Goal: Navigation & Orientation: Find specific page/section

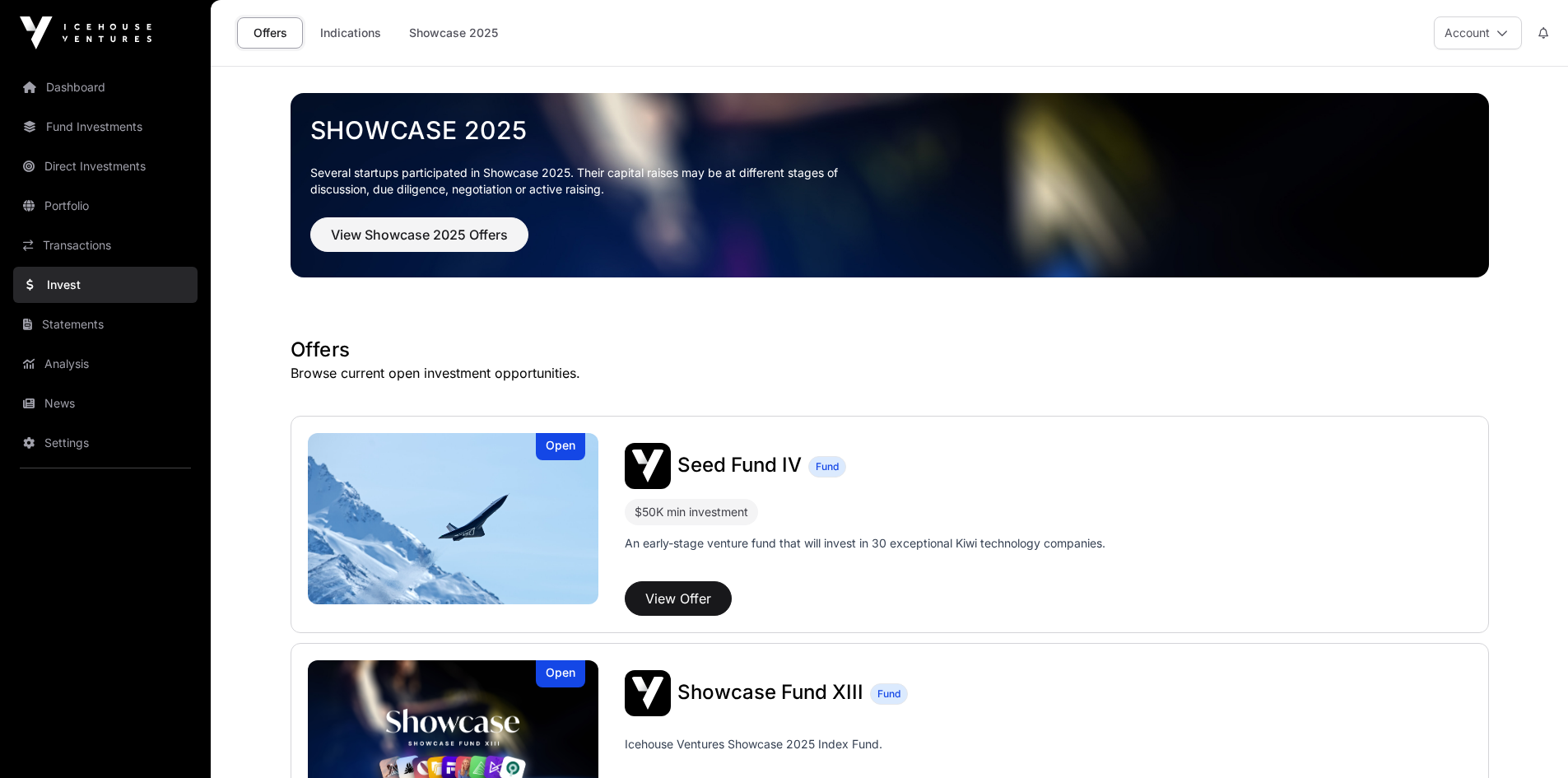
click at [70, 235] on link "Transactions" at bounding box center [105, 245] width 184 height 36
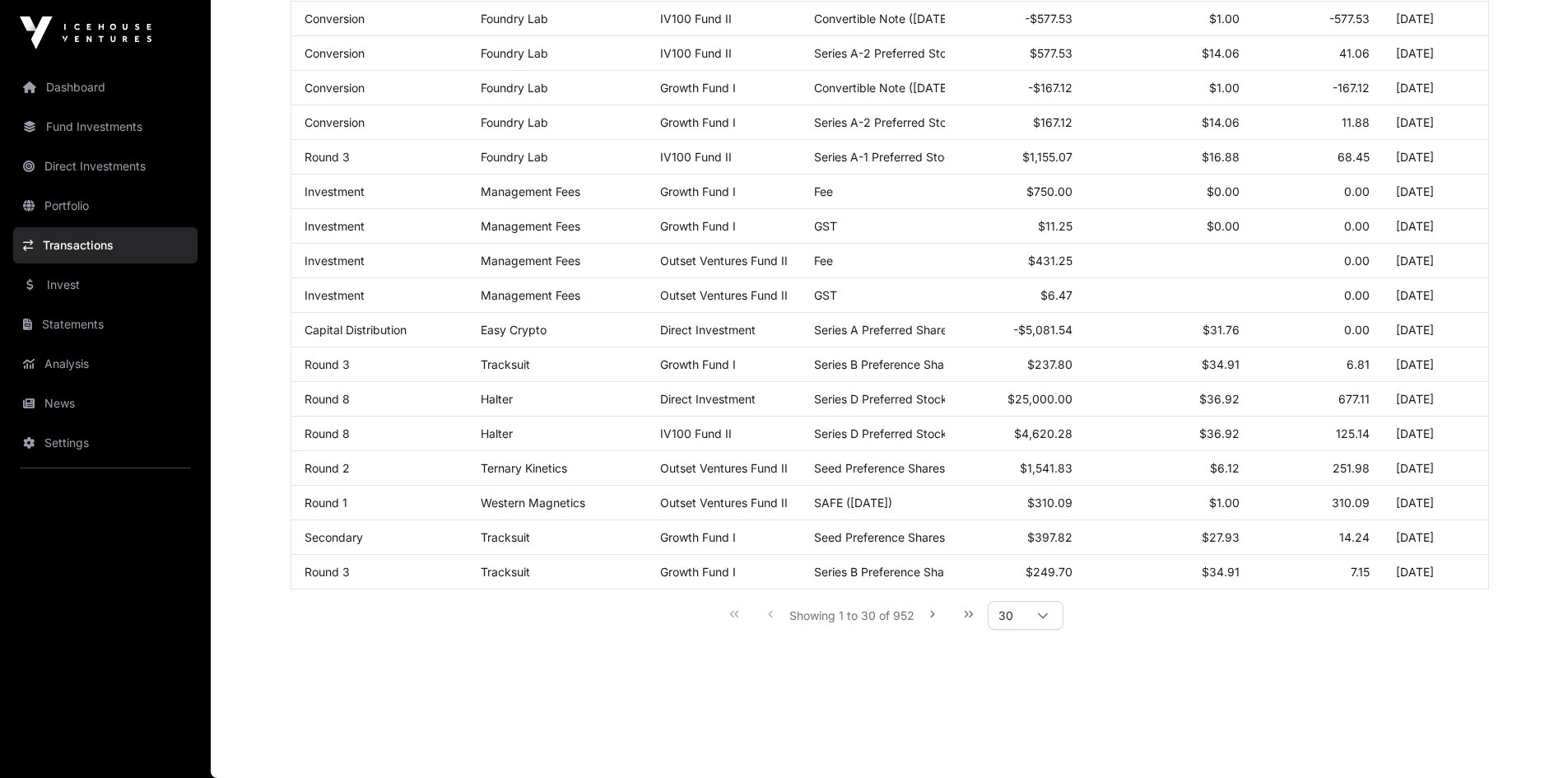
scroll to position [745, 0]
click at [934, 613] on icon "Next Page" at bounding box center [932, 613] width 4 height 6
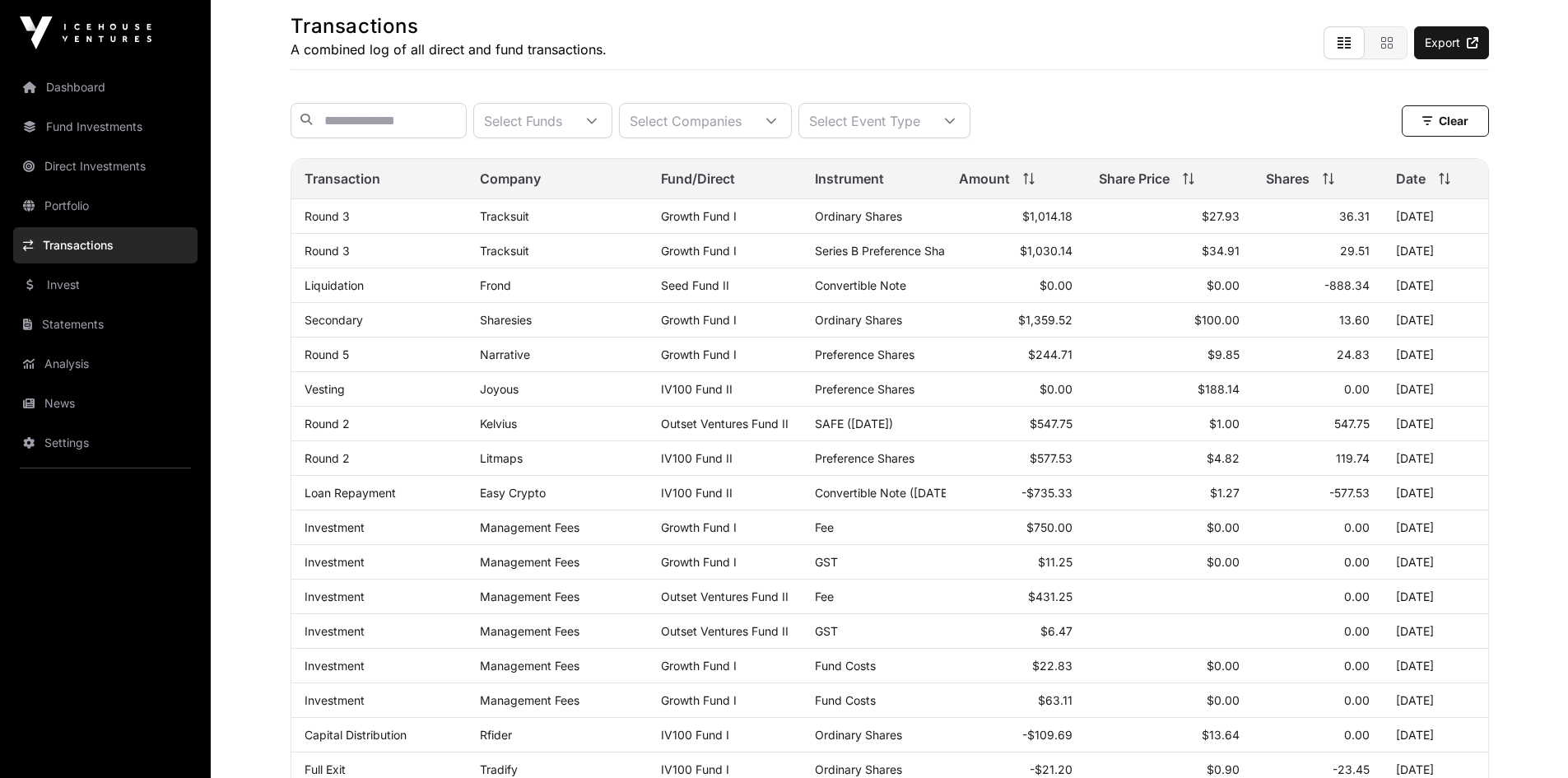
scroll to position [169, 0]
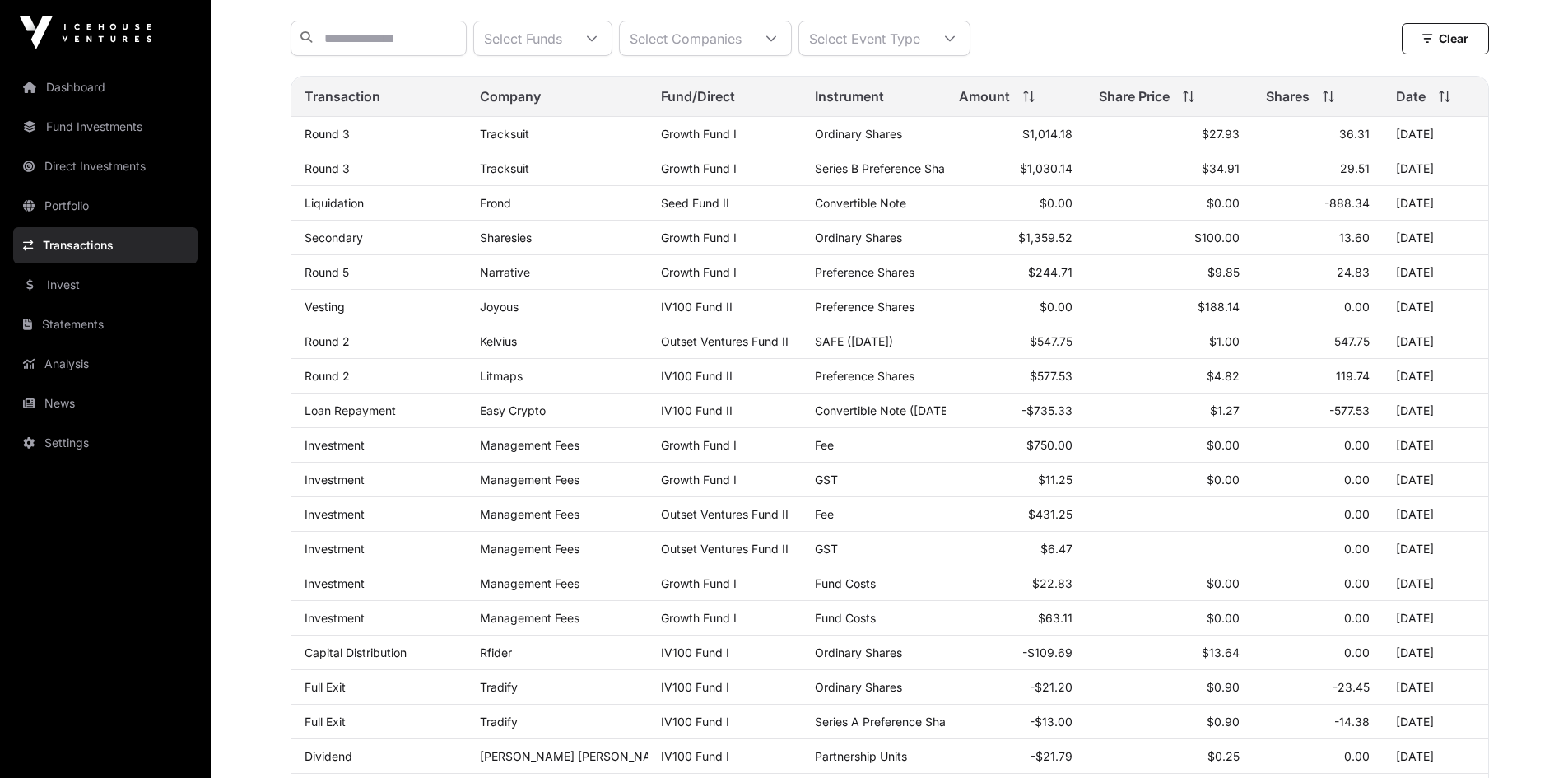
click at [496, 210] on link "Frond" at bounding box center [495, 203] width 31 height 14
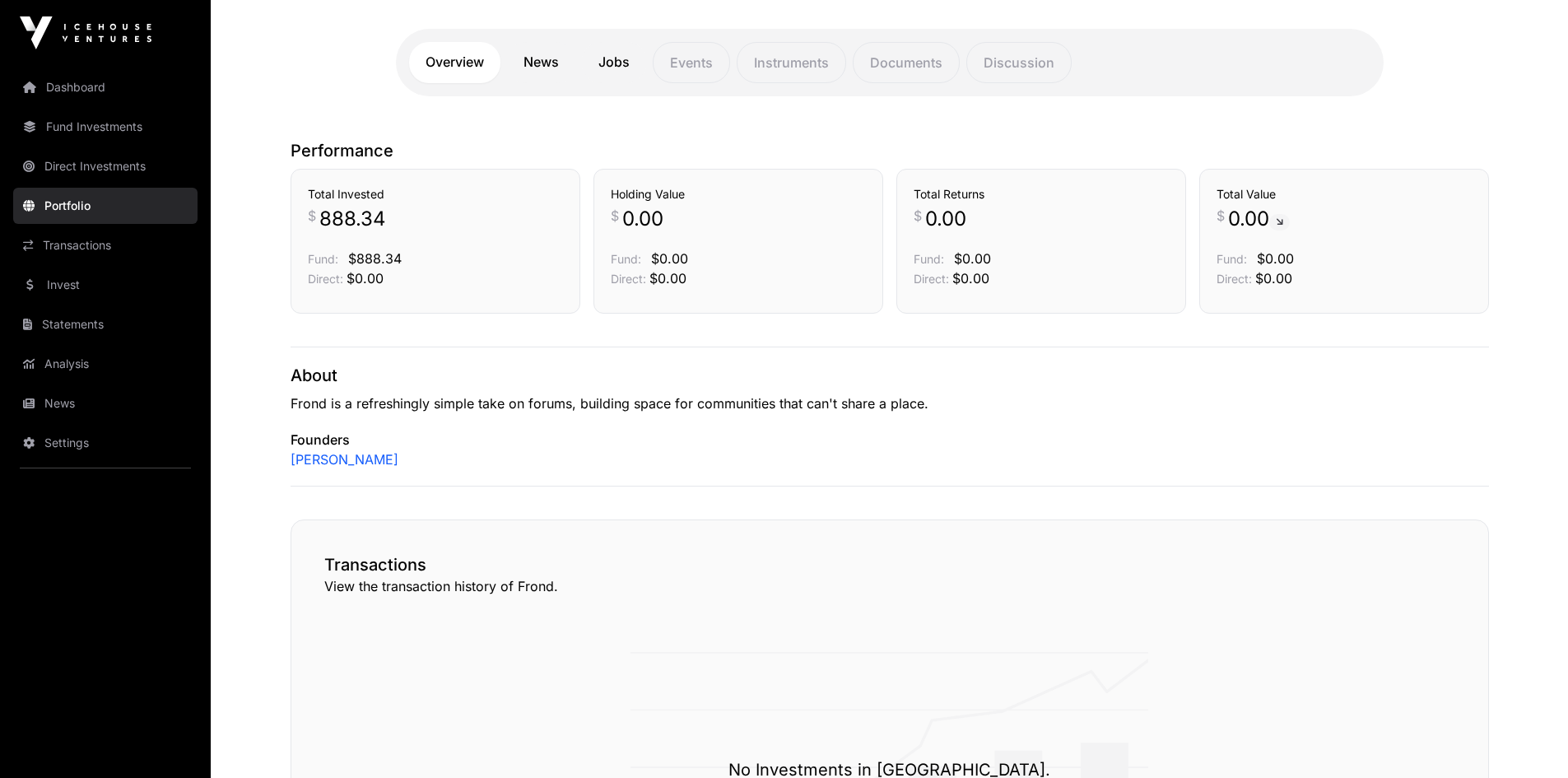
scroll to position [165, 0]
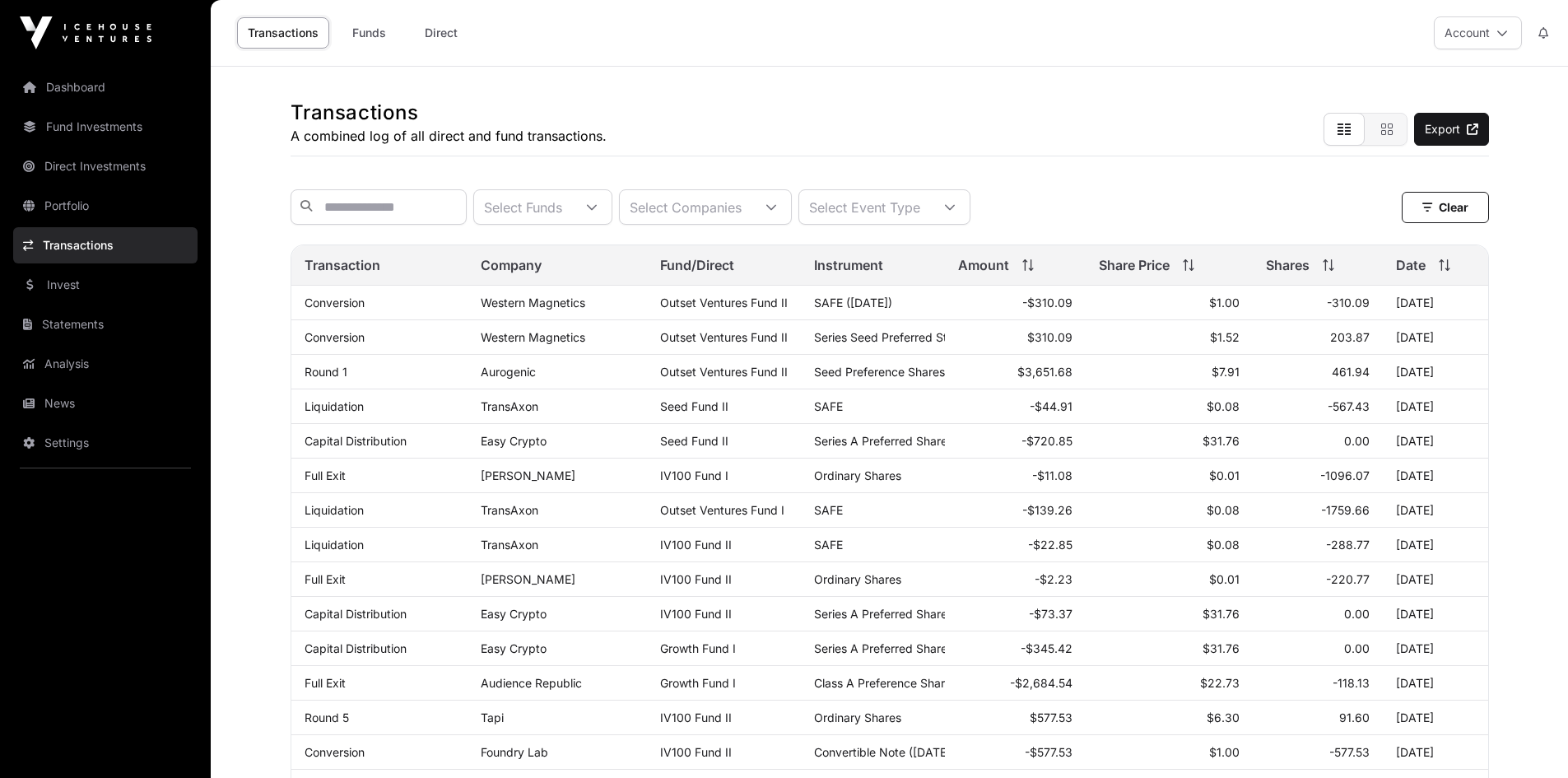
click at [382, 28] on link "Funds" at bounding box center [368, 32] width 66 height 31
click at [93, 159] on link "Direct Investments" at bounding box center [105, 166] width 184 height 36
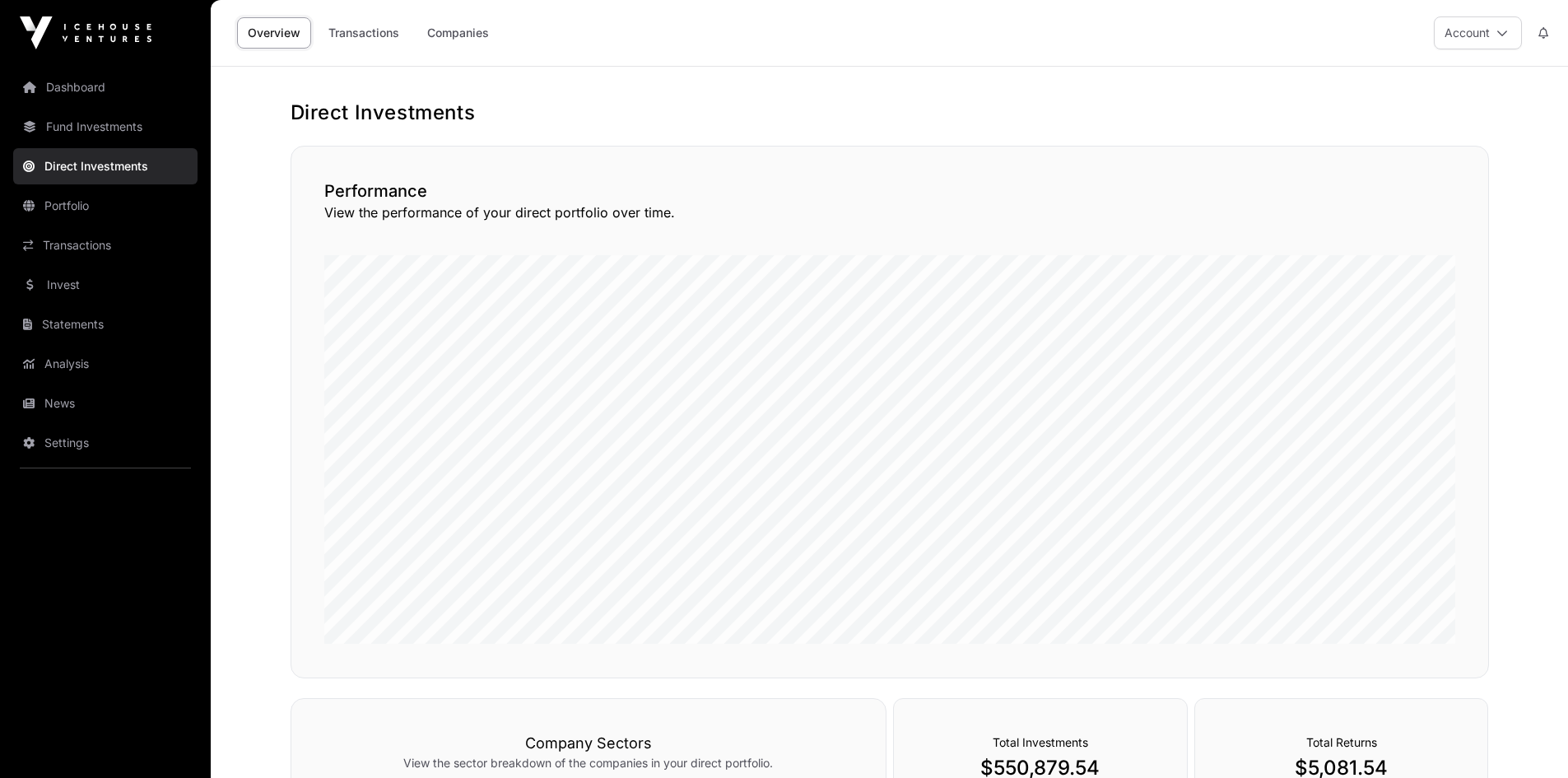
click at [437, 38] on link "Companies" at bounding box center [457, 32] width 83 height 31
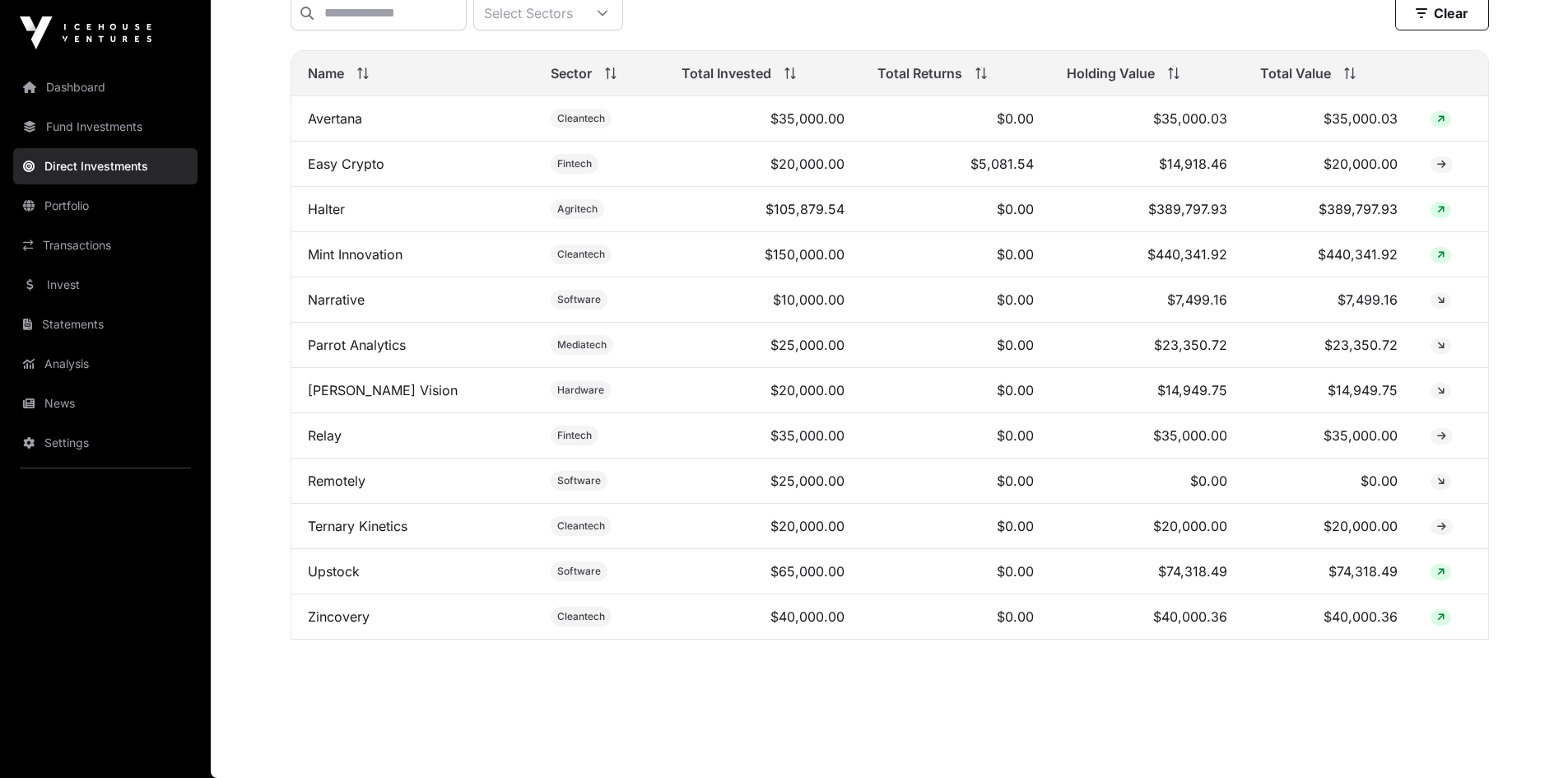
scroll to position [582, 0]
